Goal: Find specific page/section: Find specific page/section

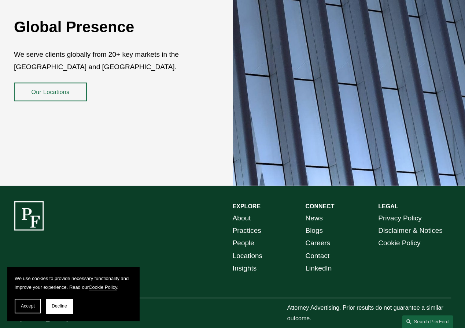
scroll to position [1227, 0]
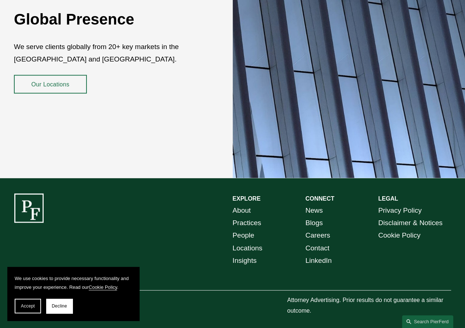
click at [242, 243] on link "Locations" at bounding box center [248, 248] width 30 height 12
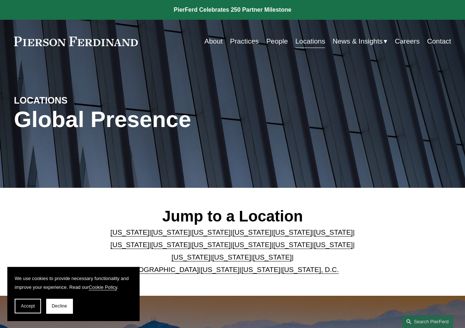
click at [243, 272] on link "Washington" at bounding box center [261, 270] width 39 height 8
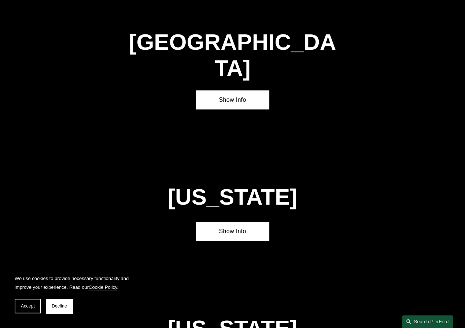
scroll to position [2560, 0]
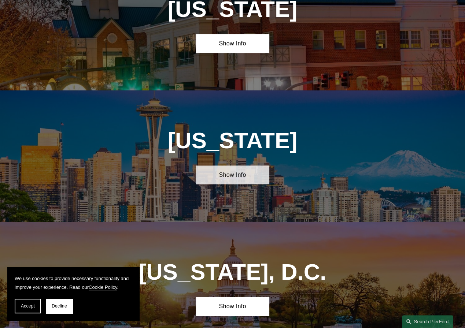
click at [235, 166] on link "Show Info" at bounding box center [232, 175] width 73 height 19
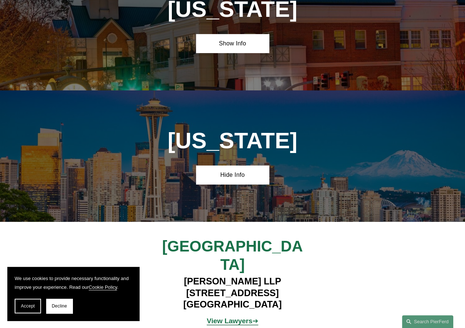
click at [237, 317] on strong "View Lawyers" at bounding box center [229, 321] width 45 height 8
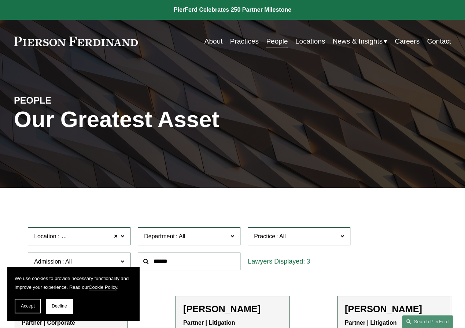
click at [307, 40] on link "Locations" at bounding box center [310, 41] width 30 height 14
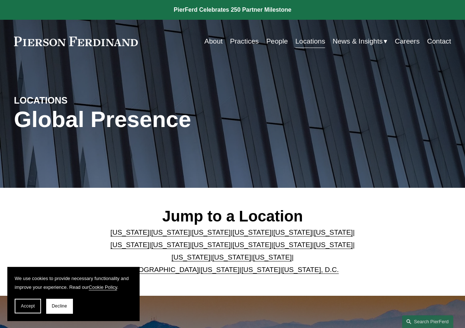
click at [213, 41] on link "About" at bounding box center [214, 41] width 18 height 14
